Goal: Task Accomplishment & Management: Use online tool/utility

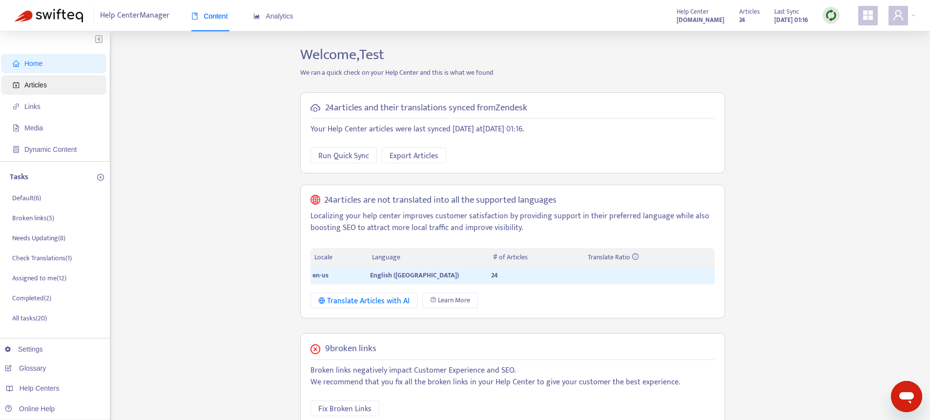
click at [44, 82] on span "Articles" at bounding box center [35, 85] width 22 height 8
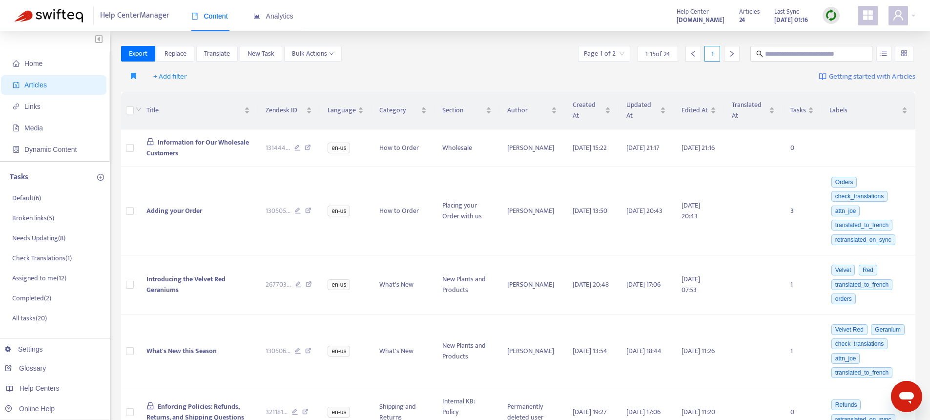
click at [837, 14] on div at bounding box center [830, 15] width 17 height 17
click at [845, 35] on link "Quick Sync" at bounding box center [850, 35] width 41 height 11
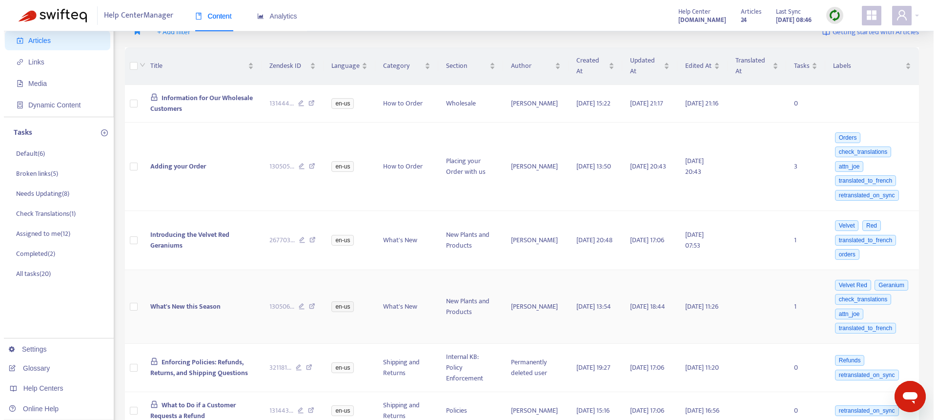
scroll to position [53, 0]
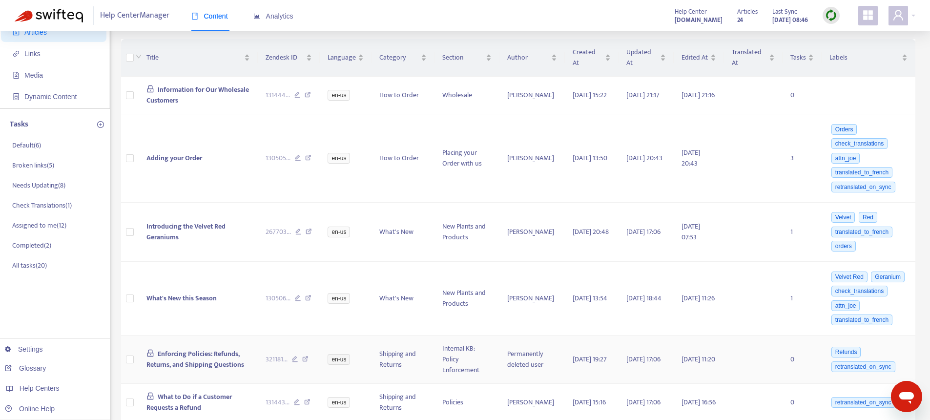
click at [187, 353] on span "Enforcing Policies: Refunds, Returns, and Shipping Questions" at bounding box center [195, 359] width 98 height 22
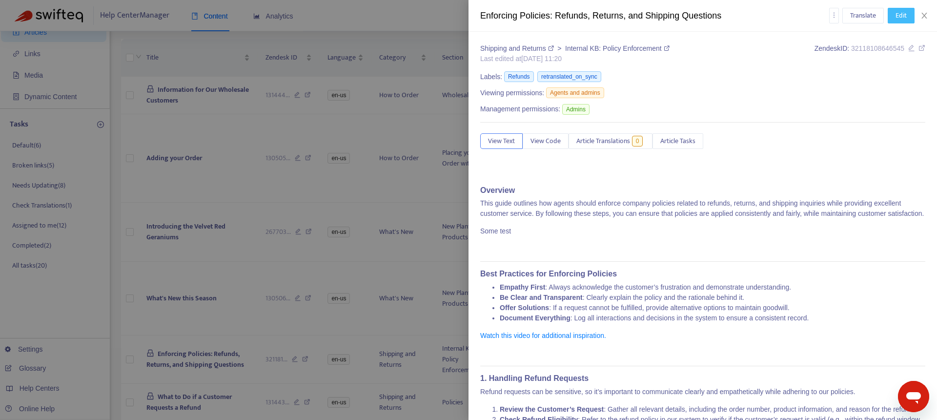
click at [891, 19] on button "Edit" at bounding box center [901, 16] width 27 height 16
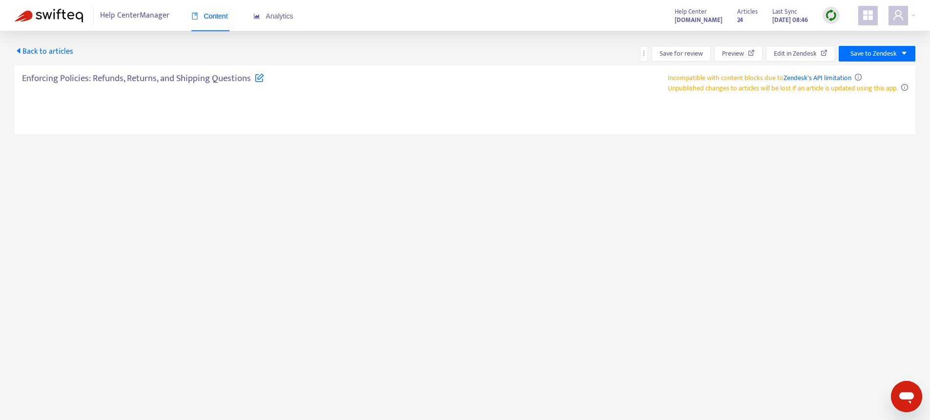
type textarea "**********"
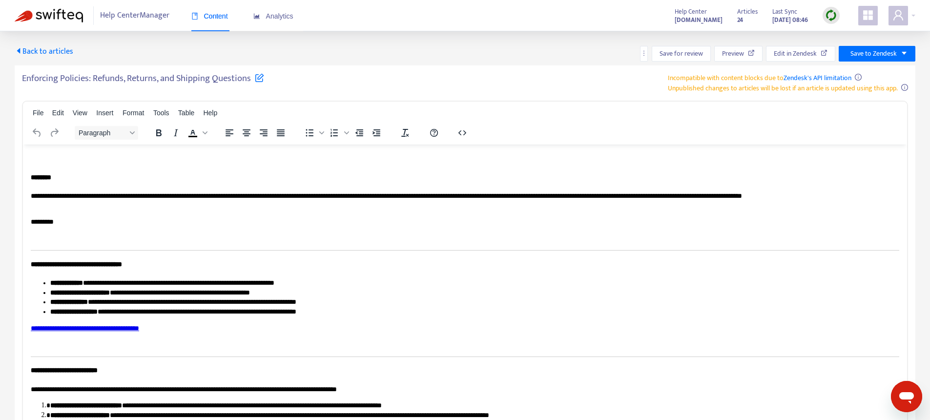
click at [50, 225] on p "*********" at bounding box center [461, 222] width 861 height 10
click at [873, 54] on span "Save to Zendesk" at bounding box center [873, 53] width 46 height 11
click at [863, 76] on span "Publish" at bounding box center [865, 73] width 37 height 11
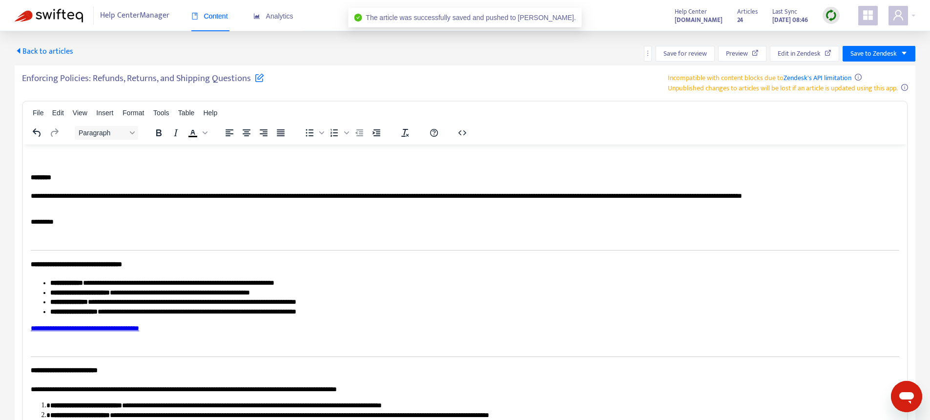
click at [119, 226] on p "*********" at bounding box center [461, 222] width 861 height 10
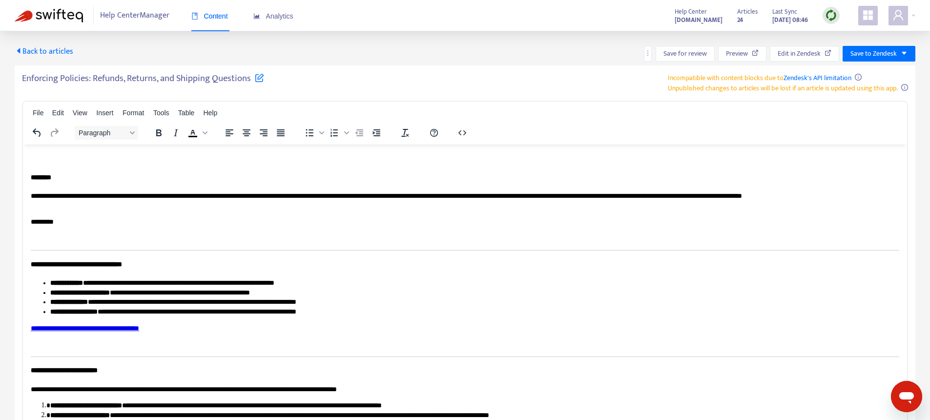
click at [42, 48] on span "Back to articles" at bounding box center [44, 51] width 59 height 13
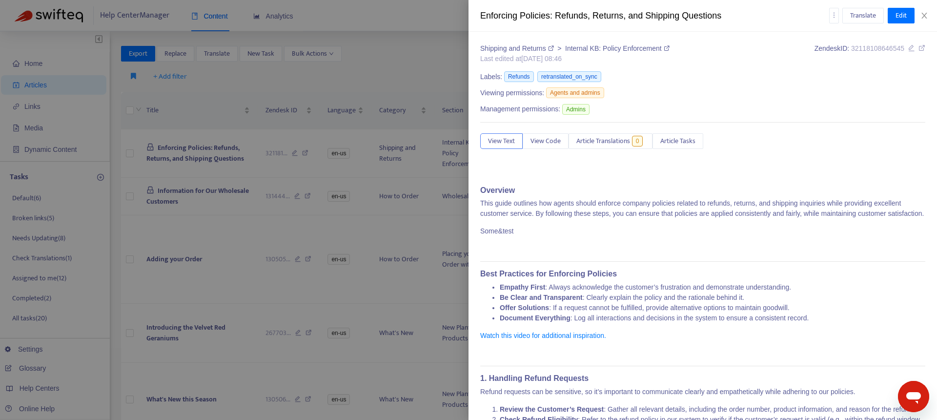
click at [217, 258] on div at bounding box center [468, 210] width 937 height 420
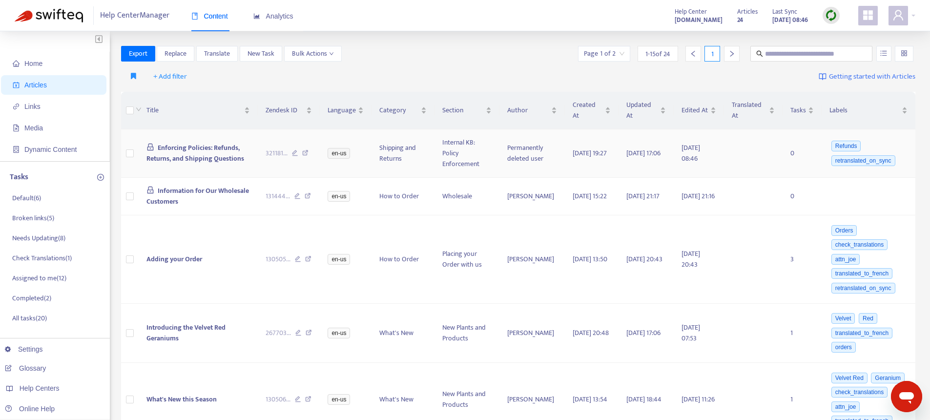
click at [196, 159] on span "Enforcing Policies: Refunds, Returns, and Shipping Questions" at bounding box center [195, 153] width 98 height 22
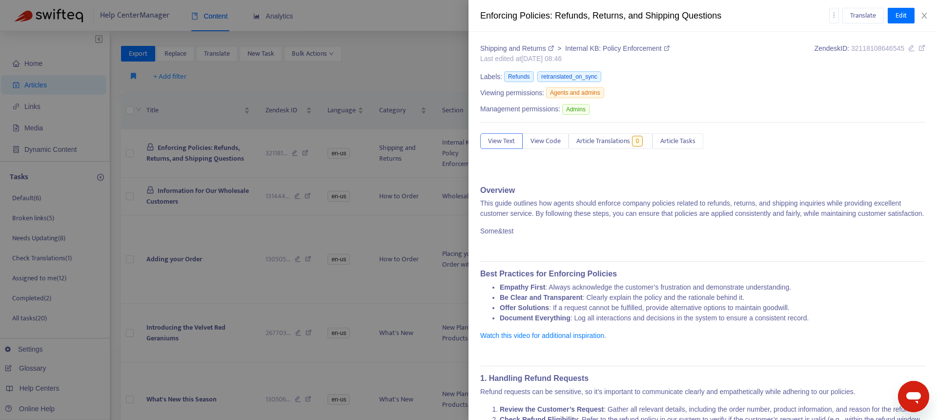
click at [188, 193] on div at bounding box center [468, 210] width 937 height 420
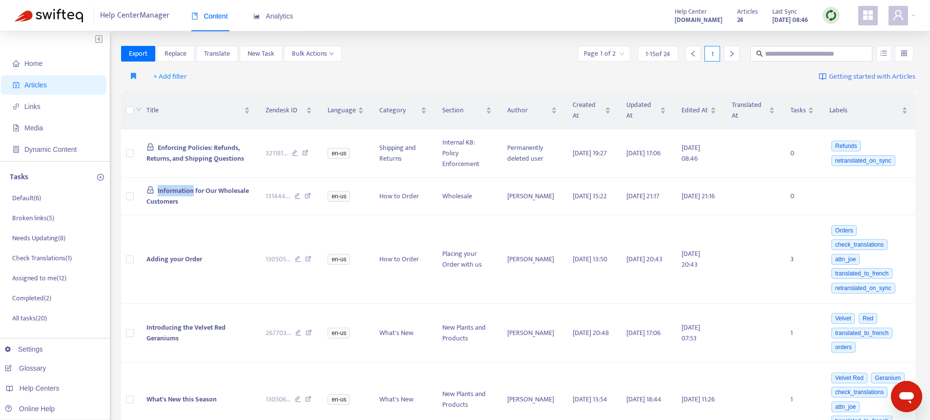
click at [188, 193] on span "Information for Our Wholesale Customers" at bounding box center [197, 196] width 103 height 22
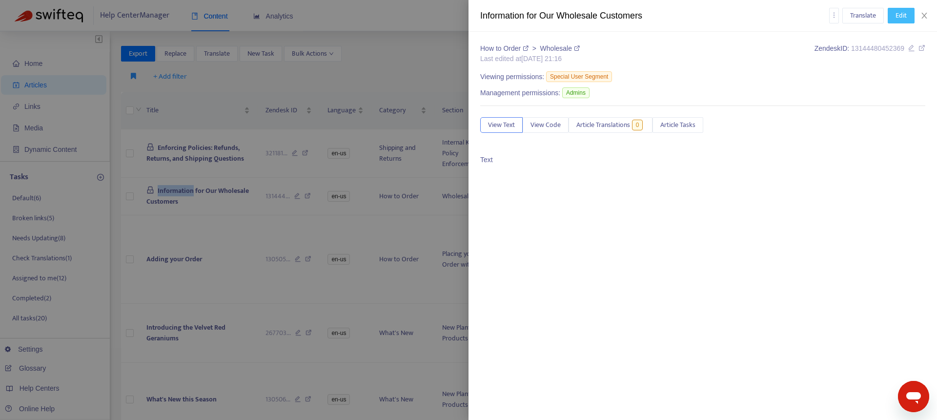
click at [902, 10] on span "Edit" at bounding box center [901, 15] width 11 height 11
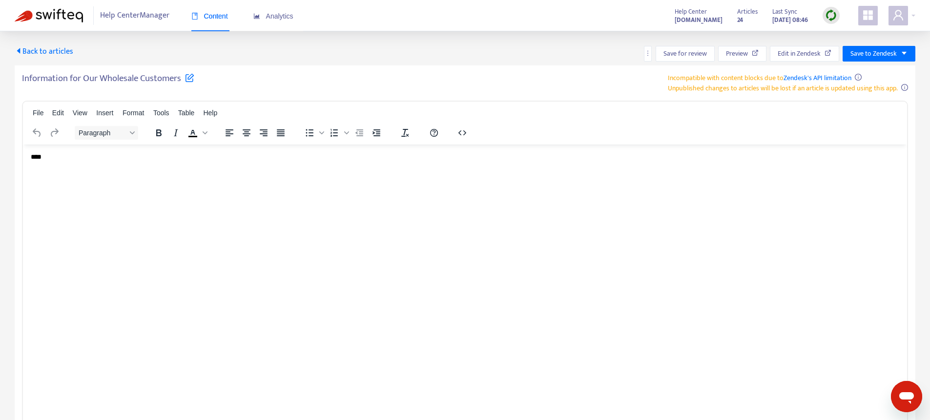
click at [141, 160] on p "****" at bounding box center [465, 157] width 868 height 10
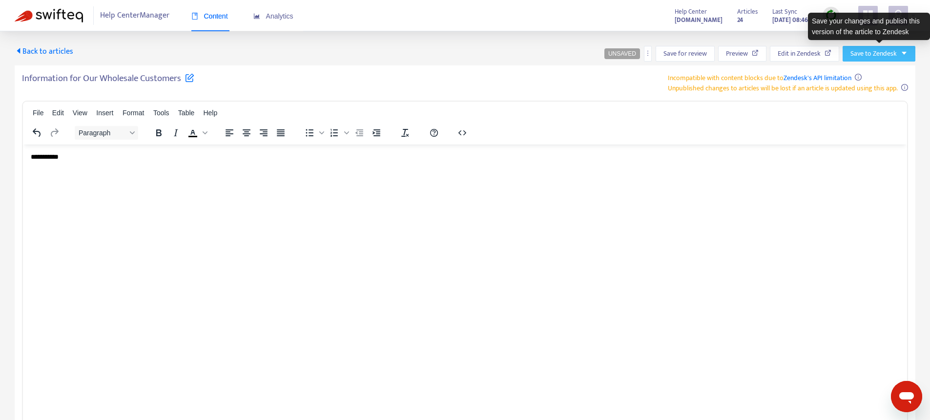
click at [877, 50] on span "Save to Zendesk" at bounding box center [873, 53] width 46 height 11
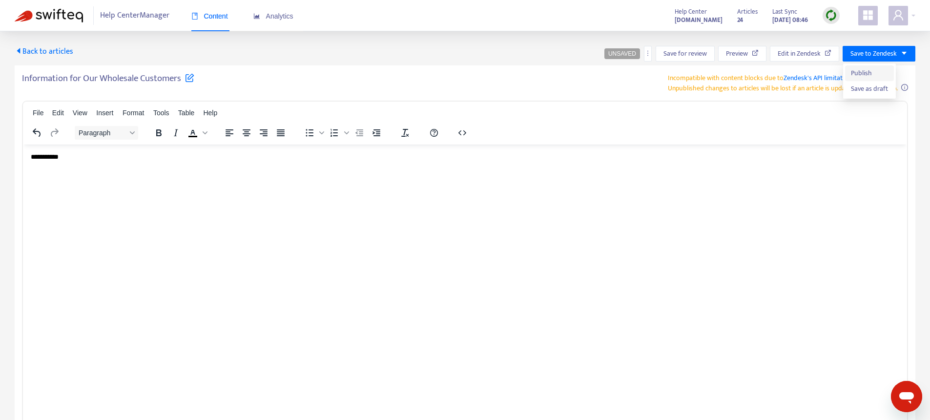
click at [871, 73] on span "Publish" at bounding box center [869, 73] width 37 height 11
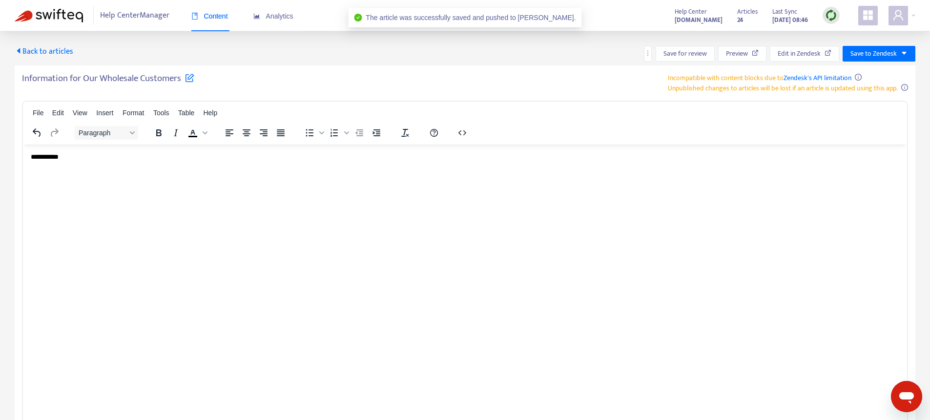
click at [45, 51] on span "Back to articles" at bounding box center [44, 51] width 59 height 13
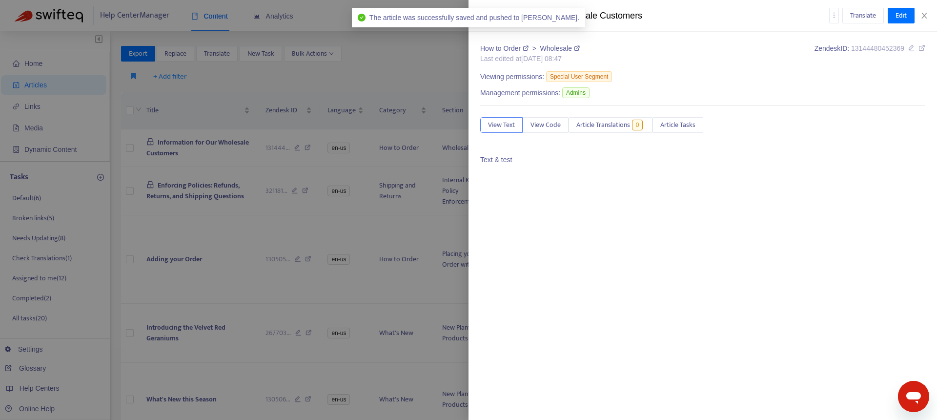
click at [382, 111] on div at bounding box center [468, 210] width 937 height 420
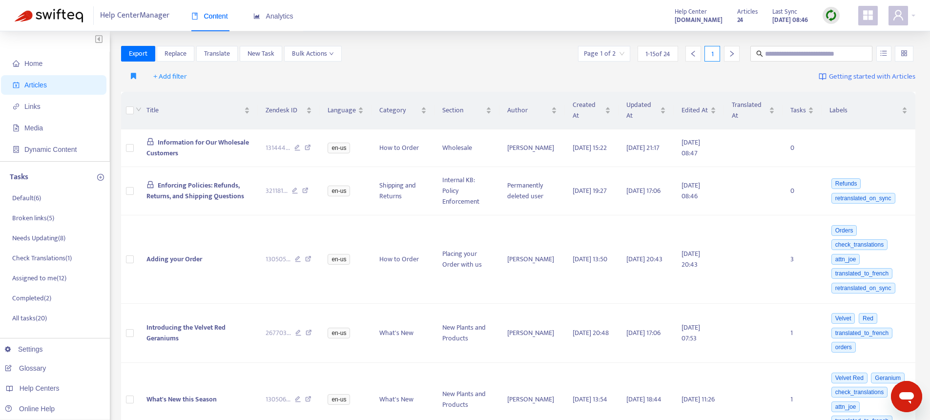
click at [829, 15] on img at bounding box center [831, 15] width 12 height 12
click at [839, 33] on link "Quick Sync" at bounding box center [850, 35] width 41 height 11
click at [176, 50] on span "Replace" at bounding box center [175, 53] width 22 height 11
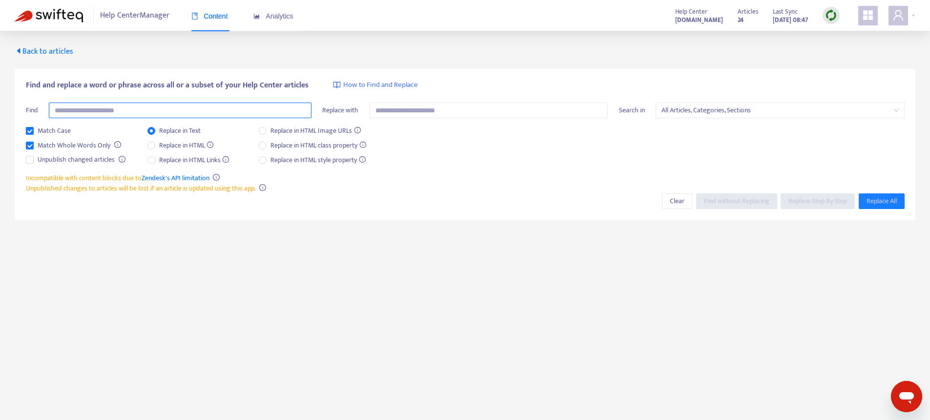
click at [202, 109] on input "text" at bounding box center [180, 110] width 263 height 16
type input "*"
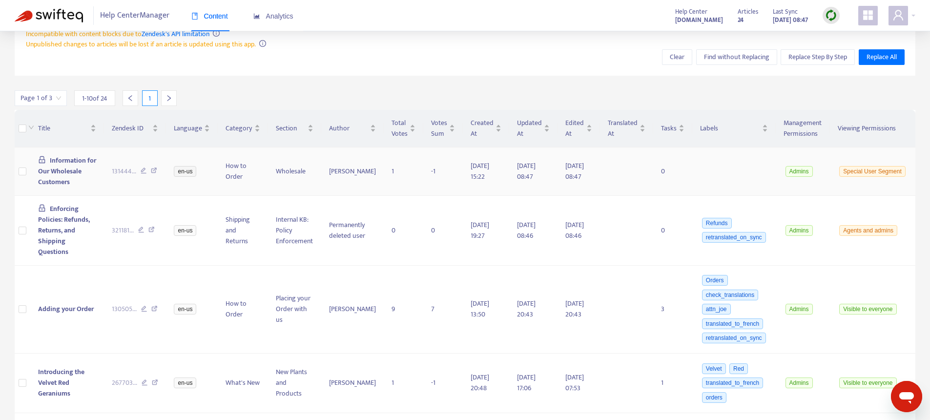
scroll to position [143, 0]
click at [65, 185] on span "Information for Our Wholesale Customers" at bounding box center [67, 172] width 58 height 33
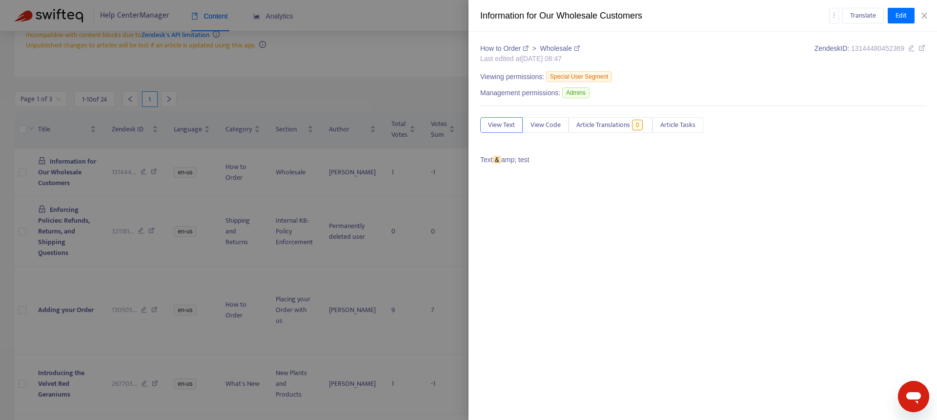
click at [72, 219] on div at bounding box center [468, 210] width 937 height 420
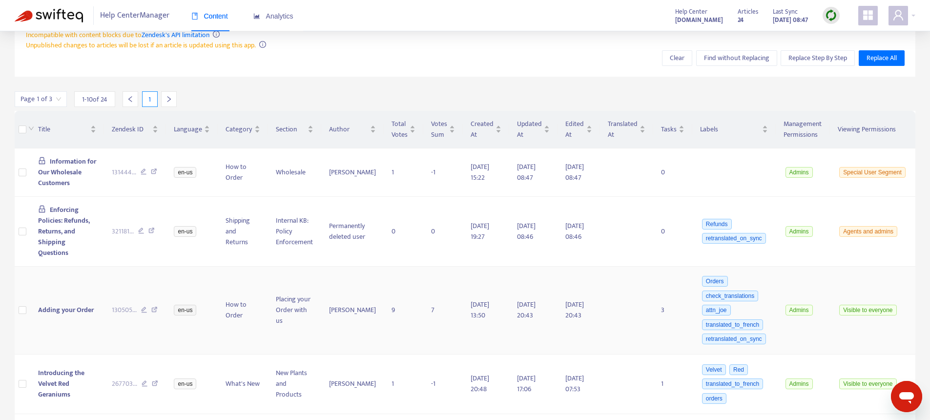
click at [73, 304] on span "Adding your Order" at bounding box center [66, 309] width 56 height 11
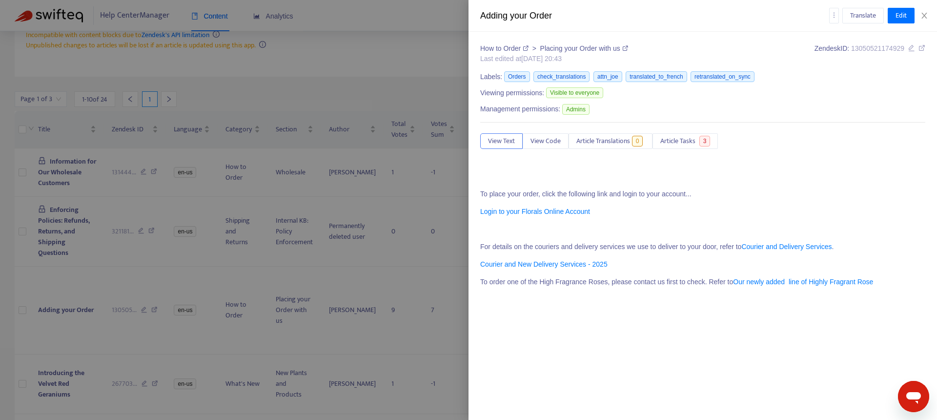
click at [94, 291] on div at bounding box center [468, 210] width 937 height 420
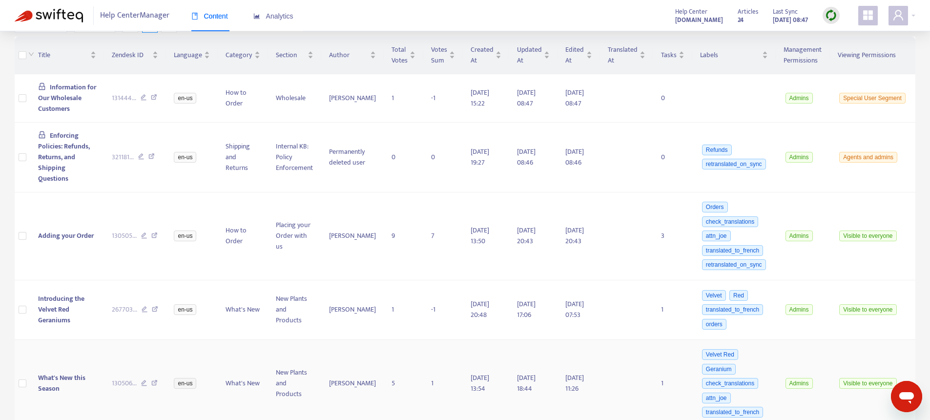
scroll to position [228, 0]
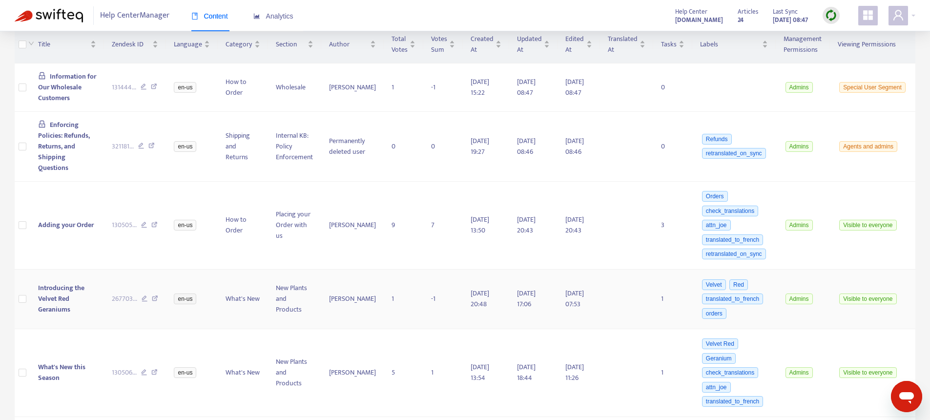
click at [79, 288] on td "Introducing the Velvet Red Geraniums" at bounding box center [67, 299] width 74 height 60
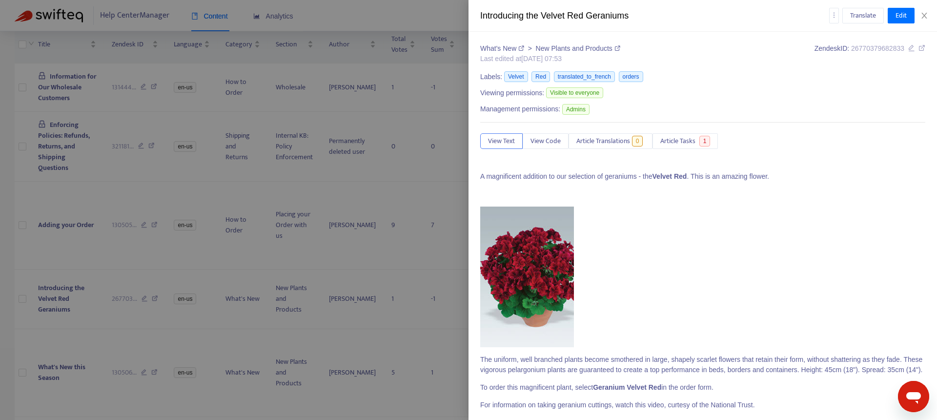
click at [94, 124] on div at bounding box center [468, 210] width 937 height 420
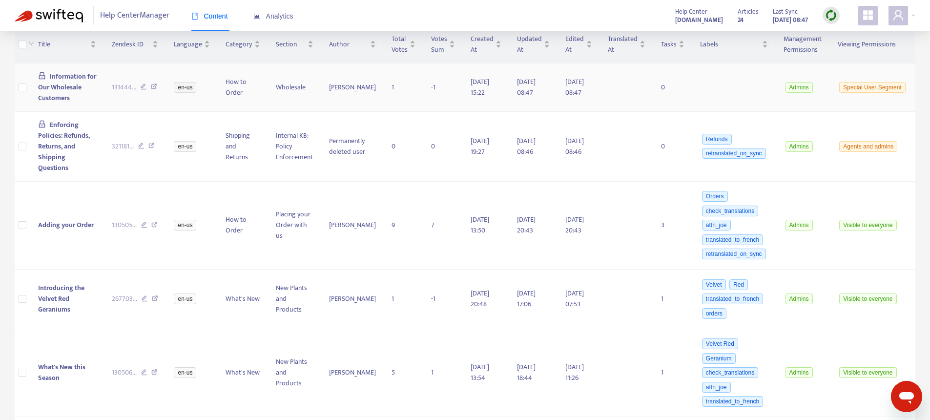
click at [62, 92] on span "Information for Our Wholesale Customers" at bounding box center [67, 87] width 58 height 33
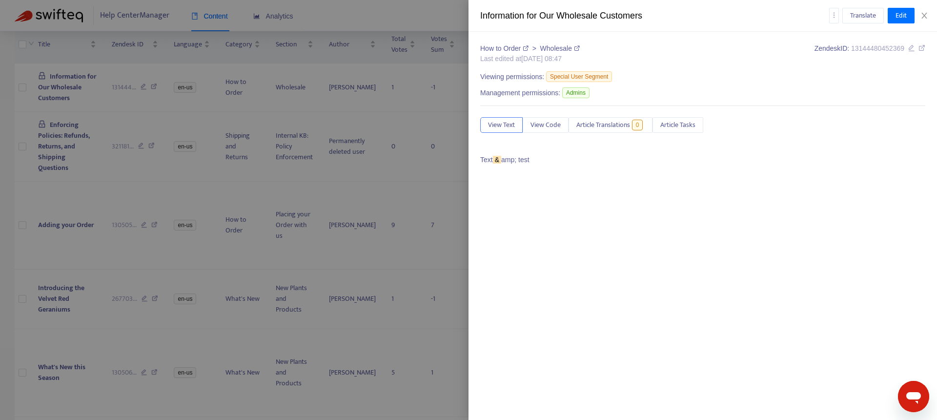
click at [100, 144] on div at bounding box center [468, 210] width 937 height 420
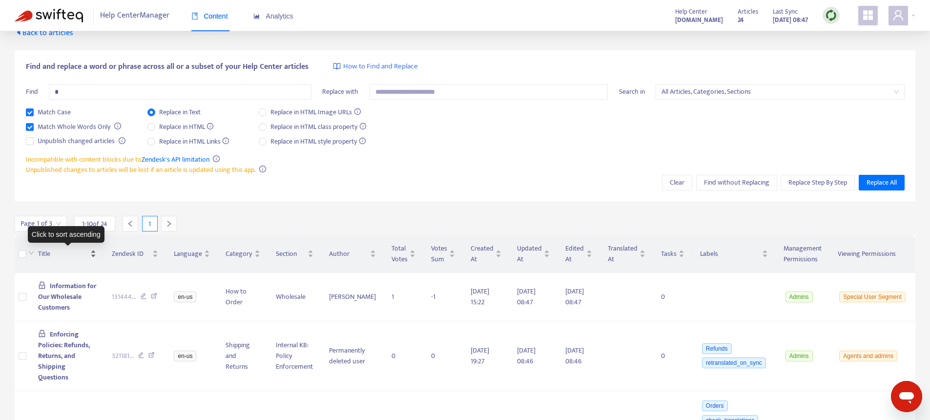
scroll to position [0, 0]
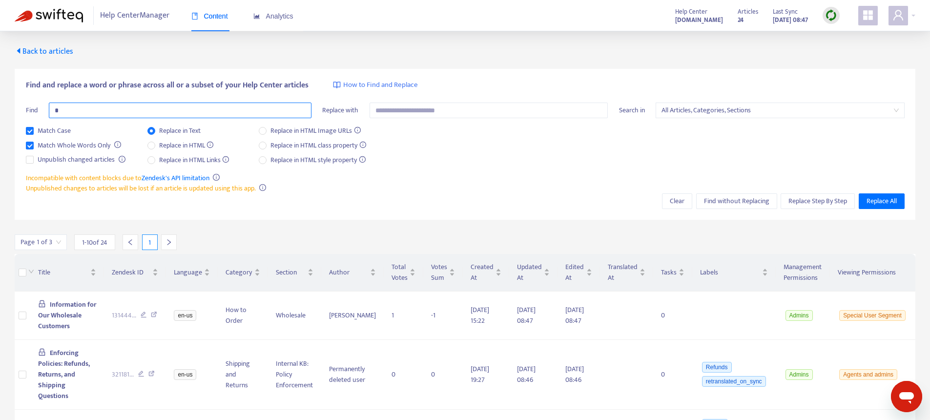
click at [64, 110] on input "*" at bounding box center [180, 110] width 263 height 16
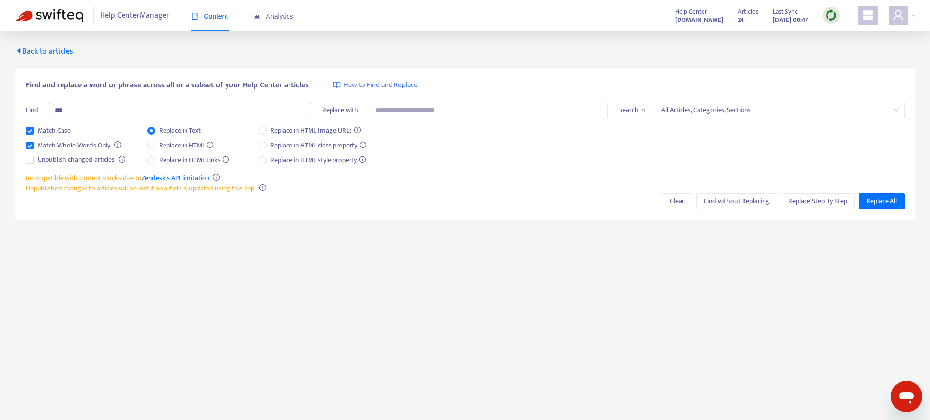
type input "***"
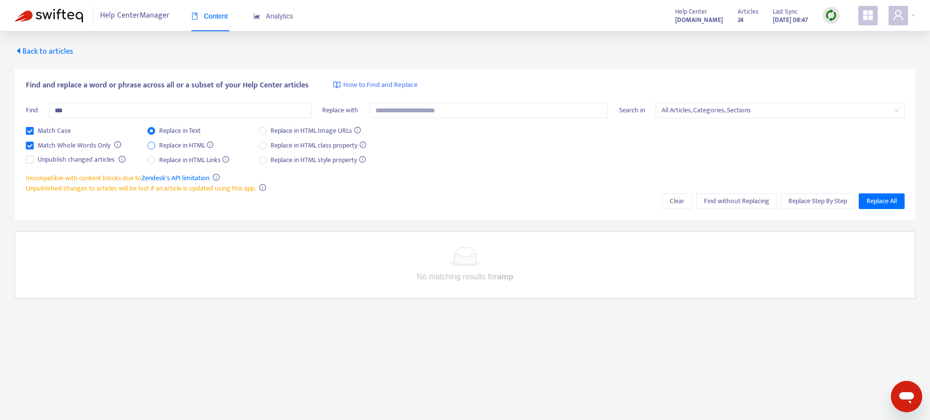
click at [169, 147] on span "Replace in HTML" at bounding box center [186, 145] width 62 height 11
click at [138, 112] on input "***" at bounding box center [180, 110] width 263 height 16
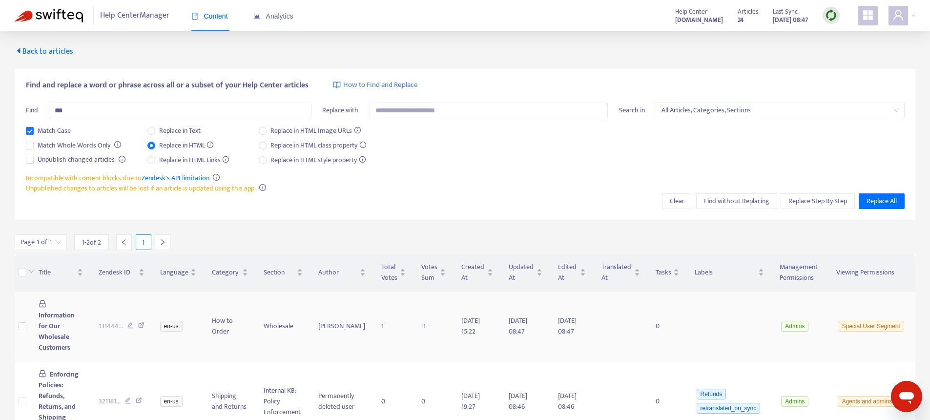
click at [59, 312] on span "Information for Our Wholesale Customers" at bounding box center [57, 330] width 36 height 43
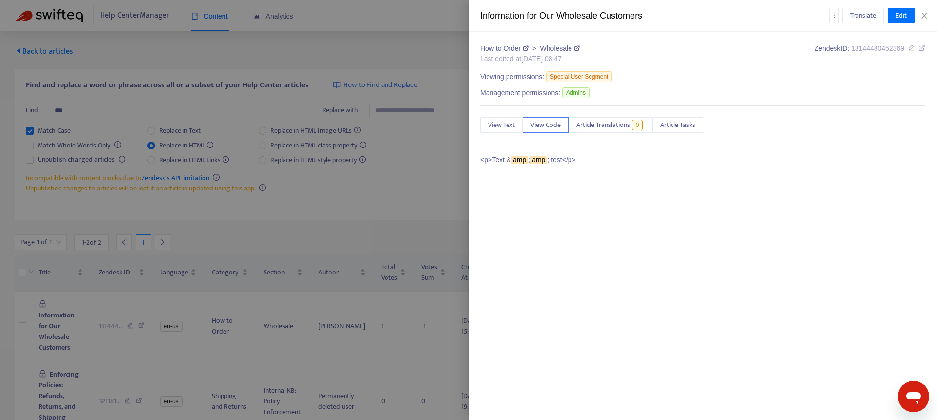
drag, startPoint x: 251, startPoint y: 67, endPoint x: 225, endPoint y: 82, distance: 30.2
click at [250, 67] on div at bounding box center [468, 210] width 937 height 420
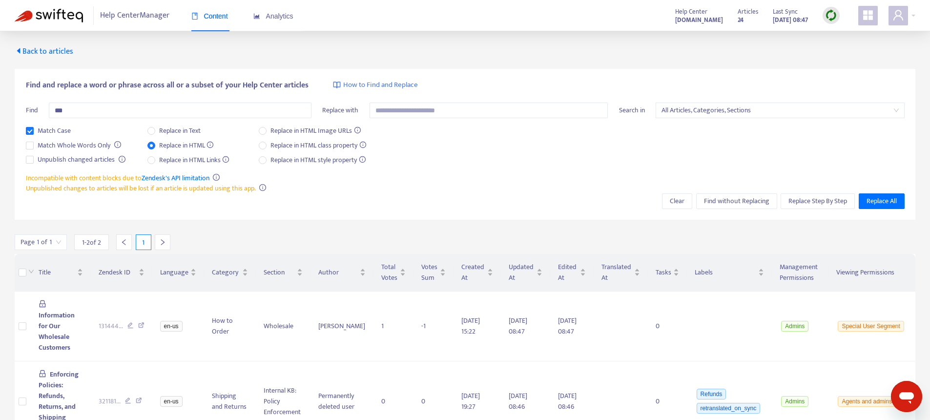
click at [64, 51] on span "Back to articles" at bounding box center [44, 51] width 59 height 13
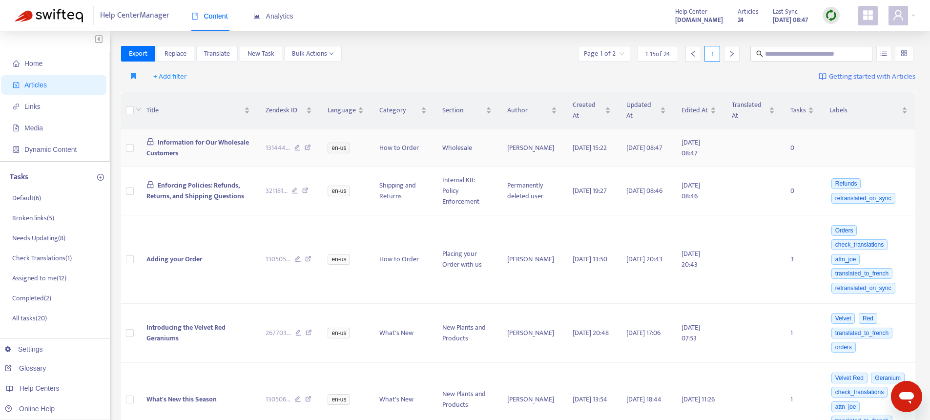
click at [190, 149] on td "Information for Our Wholesale Customers" at bounding box center [198, 148] width 119 height 38
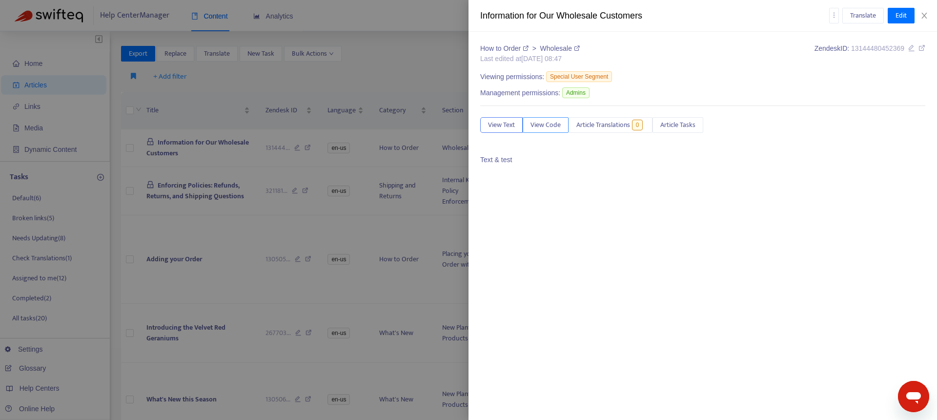
click at [543, 120] on span "View Code" at bounding box center [545, 125] width 30 height 11
drag, startPoint x: 508, startPoint y: 162, endPoint x: 528, endPoint y: 163, distance: 20.5
click at [528, 163] on p "<p>Text &amp; test</p>" at bounding box center [702, 160] width 445 height 10
copy p "&amp;"
click at [226, 82] on div at bounding box center [468, 210] width 937 height 420
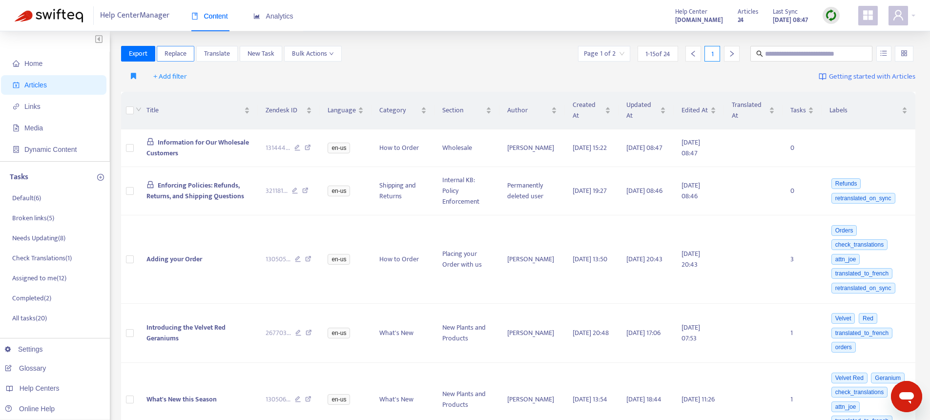
click at [177, 61] on button "Replace" at bounding box center [176, 54] width 38 height 16
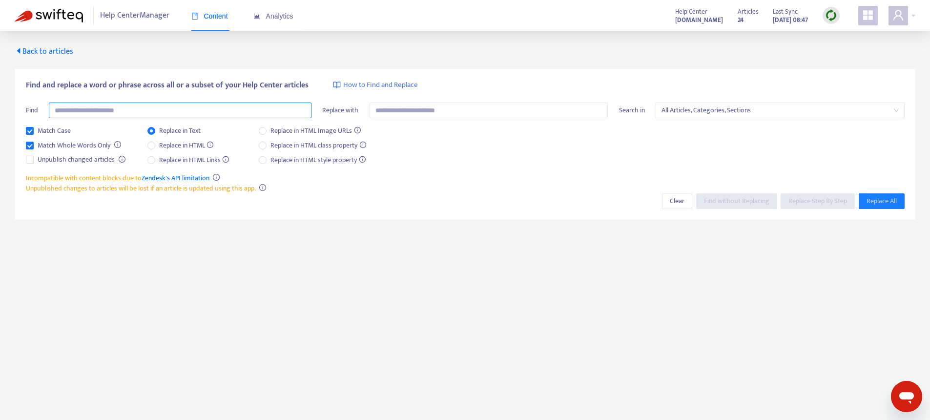
click at [163, 111] on input "text" at bounding box center [180, 110] width 263 height 16
paste input "*****"
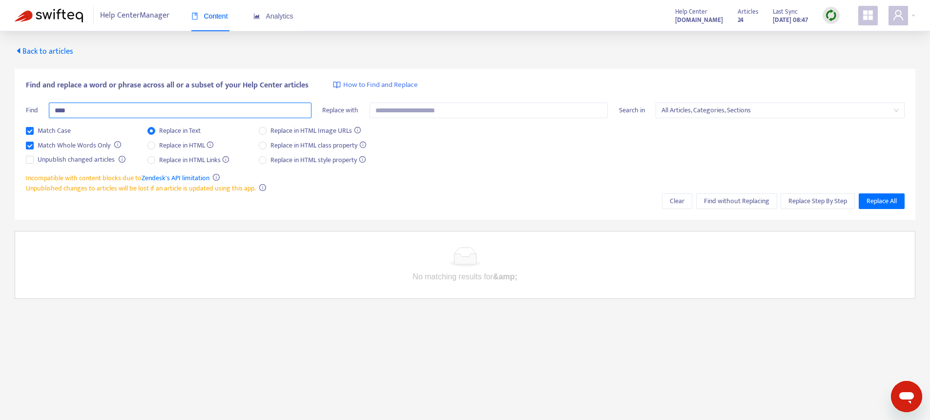
type input "*****"
click at [189, 144] on span "Replace in HTML" at bounding box center [186, 145] width 62 height 11
click at [160, 115] on input "*****" at bounding box center [180, 110] width 263 height 16
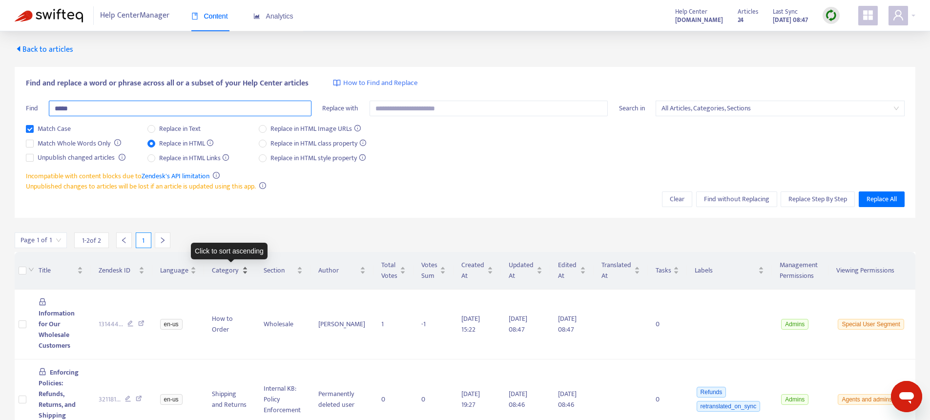
scroll to position [4, 0]
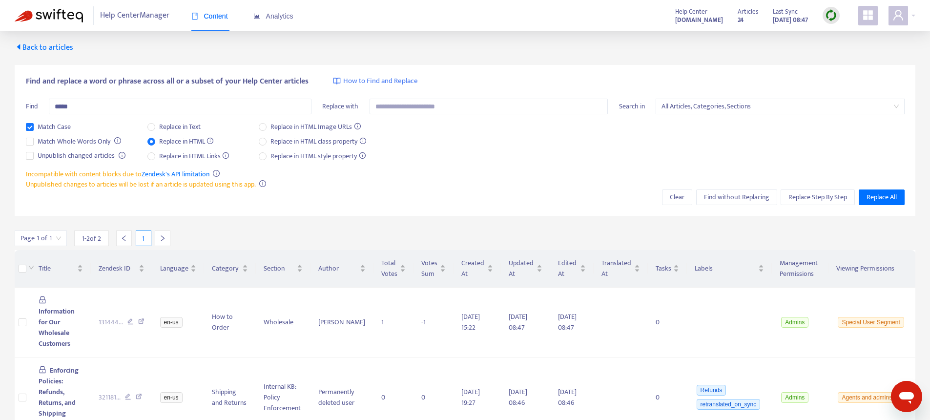
click at [51, 47] on span "Back to articles" at bounding box center [44, 47] width 59 height 13
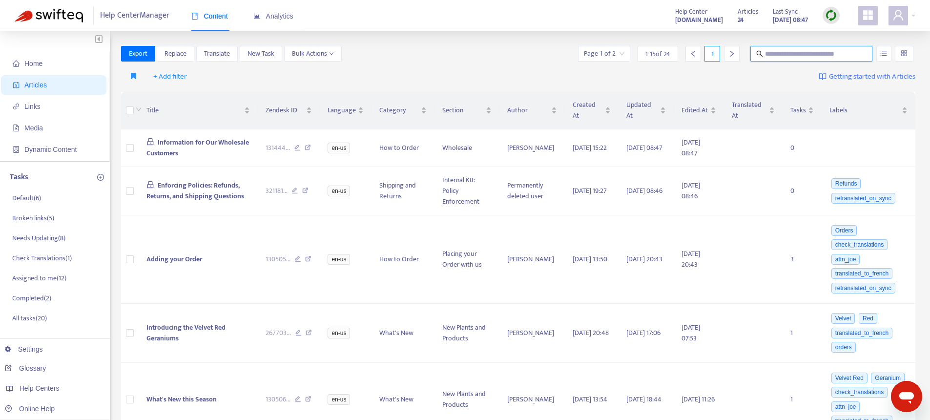
click at [780, 53] on input "text" at bounding box center [812, 53] width 94 height 11
paste input "*****"
type input "*****"
click at [884, 56] on icon "unordered-list" at bounding box center [883, 53] width 7 height 7
click at [849, 107] on span "Search in HTML" at bounding box center [844, 108] width 51 height 11
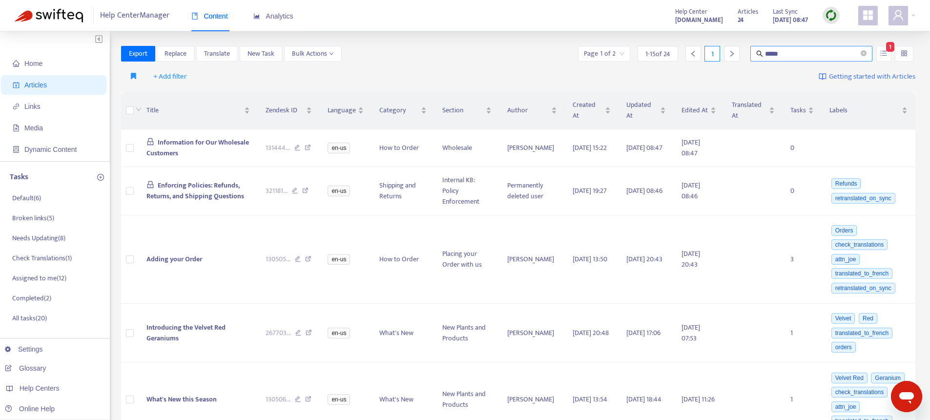
click at [794, 52] on input "*****" at bounding box center [812, 53] width 94 height 11
